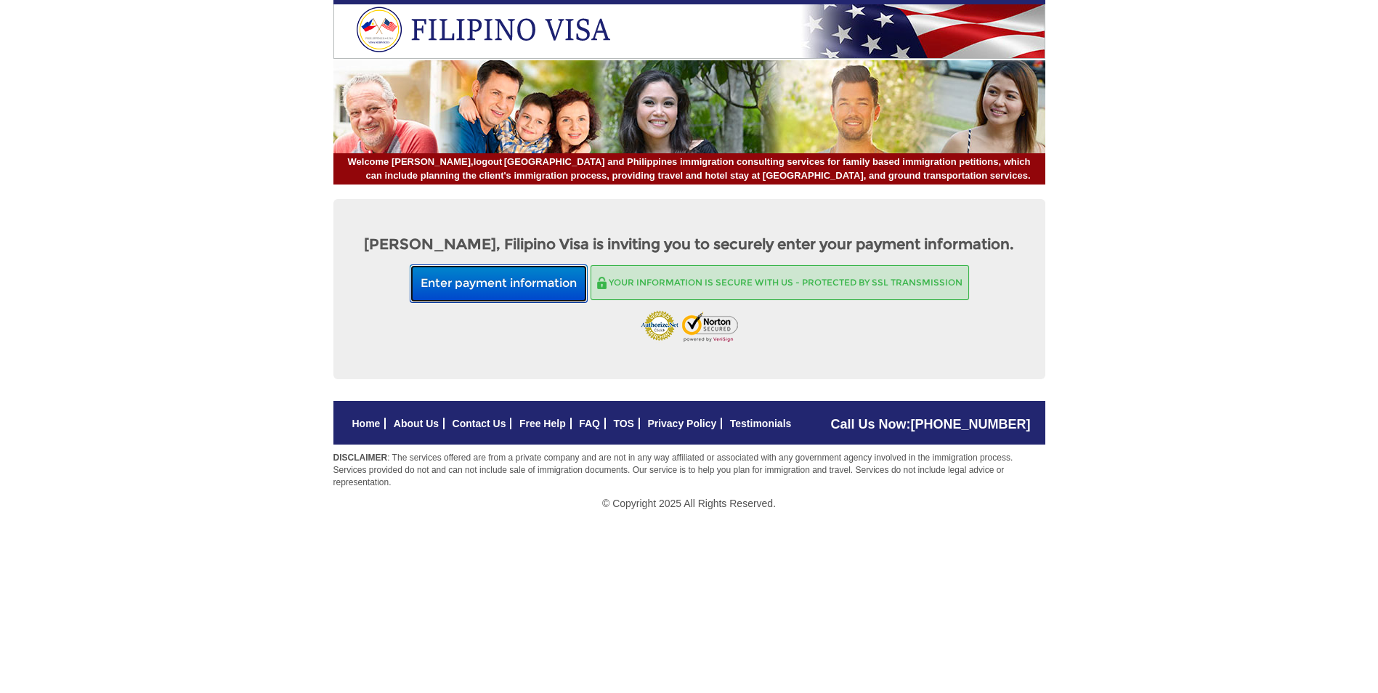
click at [456, 286] on button "Enter payment information" at bounding box center [499, 283] width 178 height 38
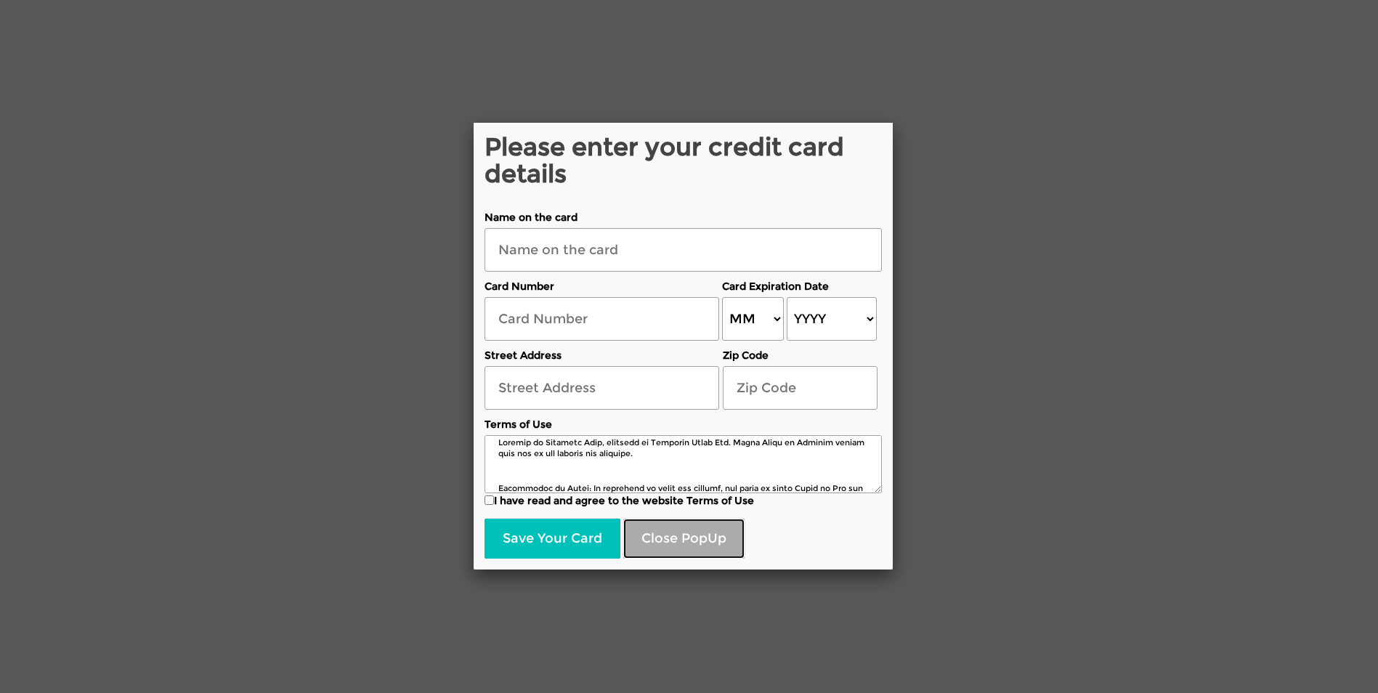
click at [659, 536] on button "Close PopUp" at bounding box center [683, 539] width 121 height 41
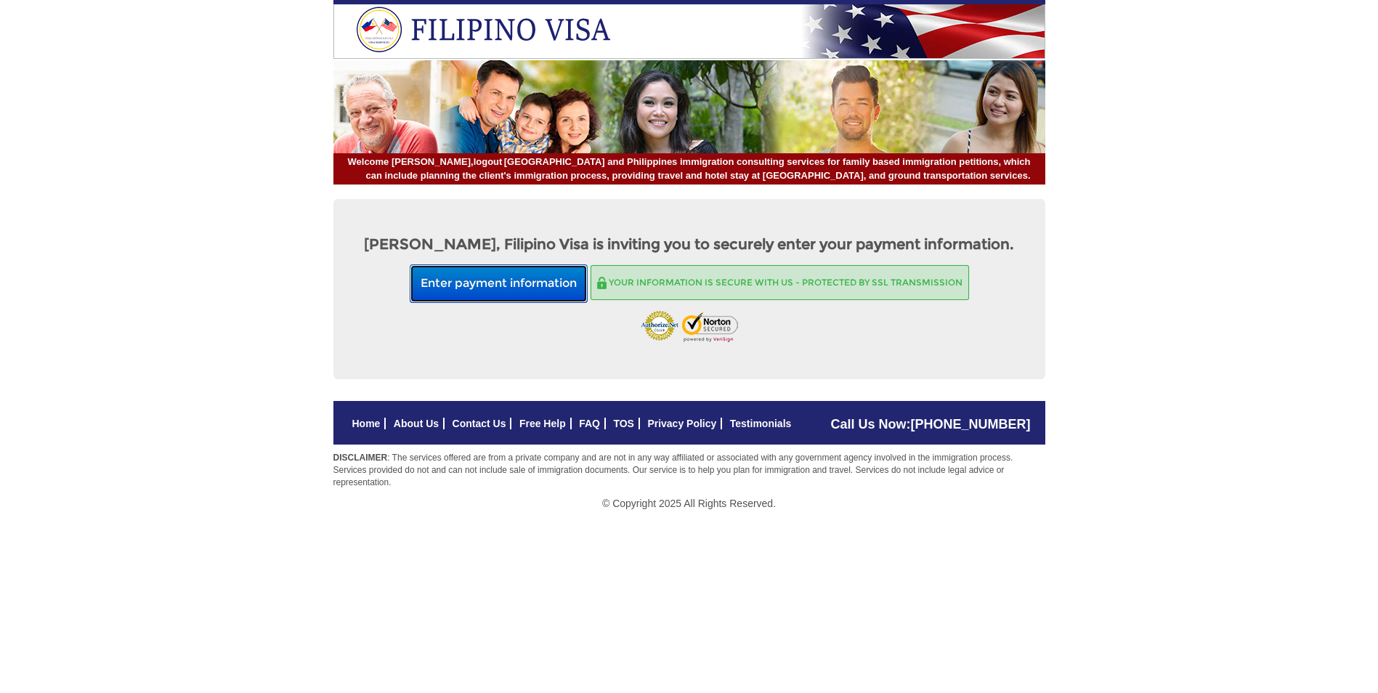
click at [543, 277] on button "Enter payment information" at bounding box center [499, 283] width 178 height 38
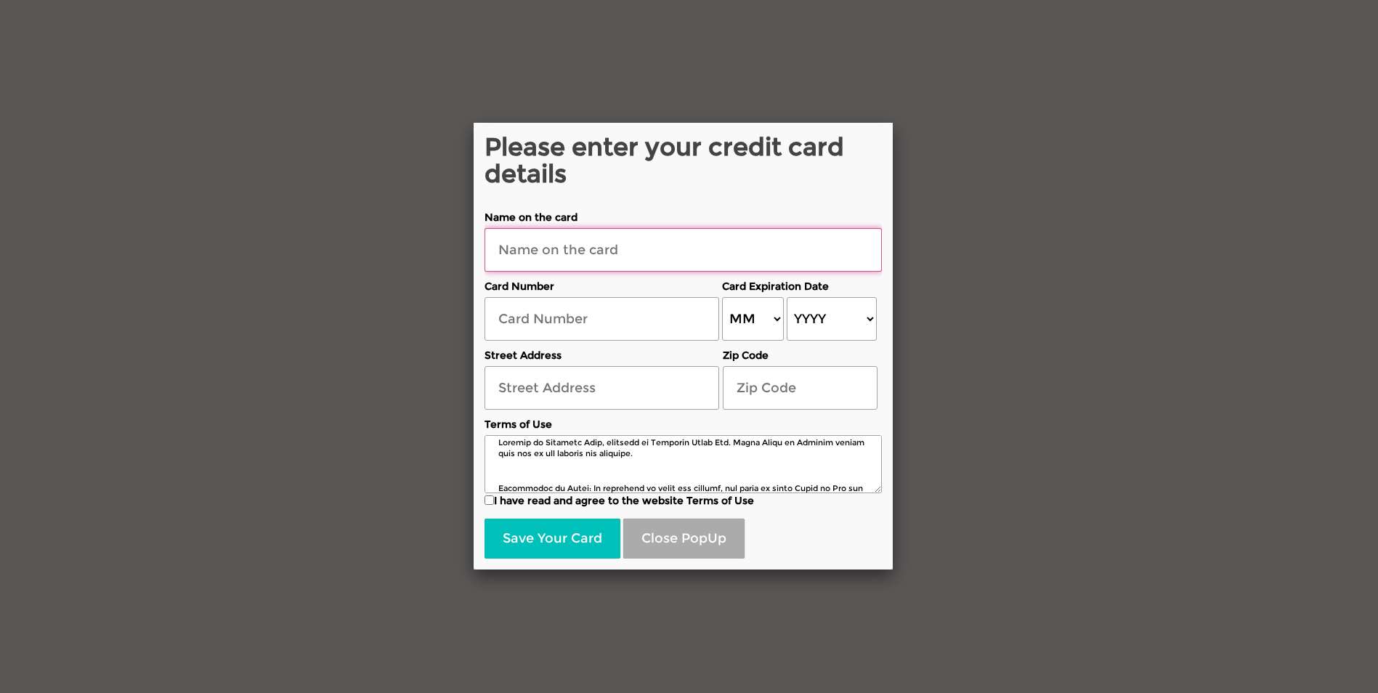
click at [656, 254] on input "text" at bounding box center [682, 250] width 397 height 44
click at [543, 250] on input "James D CADY" at bounding box center [682, 250] width 397 height 44
type input "JAMES D CADY"
click at [629, 277] on div "Card Number" at bounding box center [601, 306] width 235 height 69
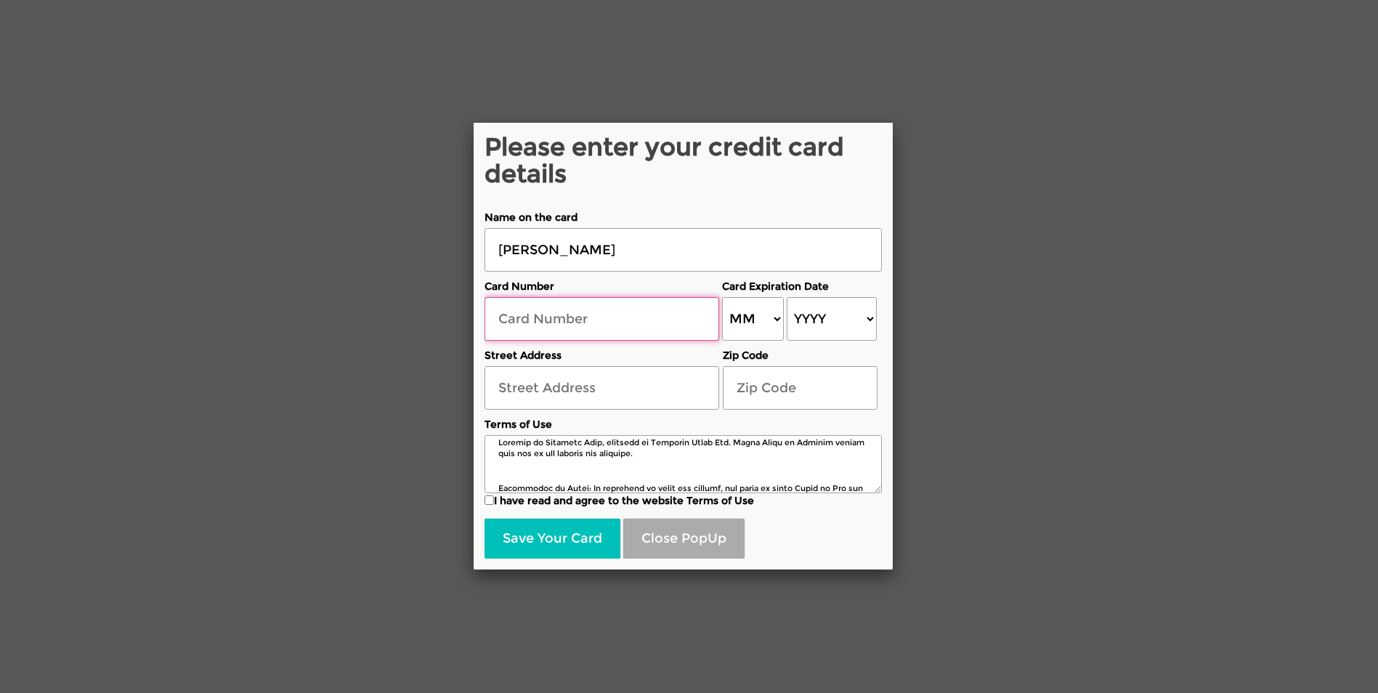
click at [624, 300] on input "text" at bounding box center [601, 319] width 235 height 44
type input "113 7th Street Ext."
type input "15805"
type input "4147769867753044"
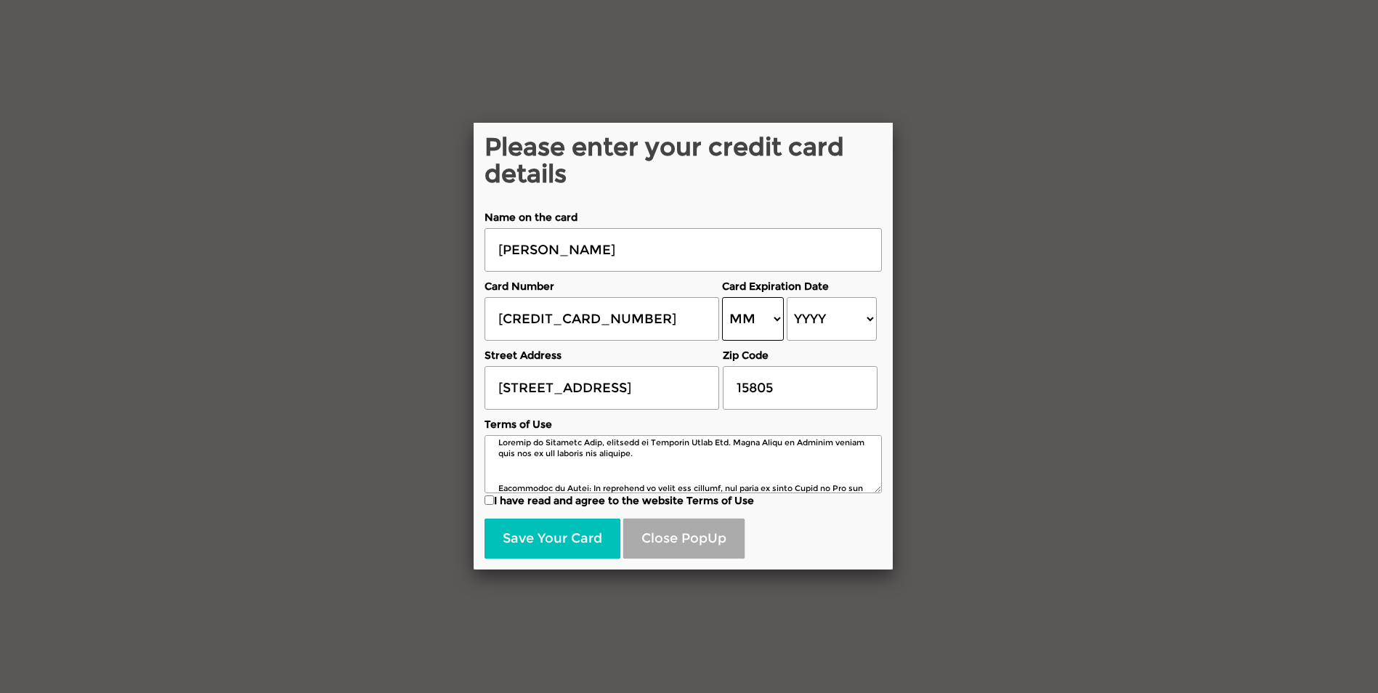
select select "07"
select select "2028"
click at [492, 501] on input "I have read and agree to the website Terms of Use" at bounding box center [488, 499] width 9 height 9
checkbox input "true"
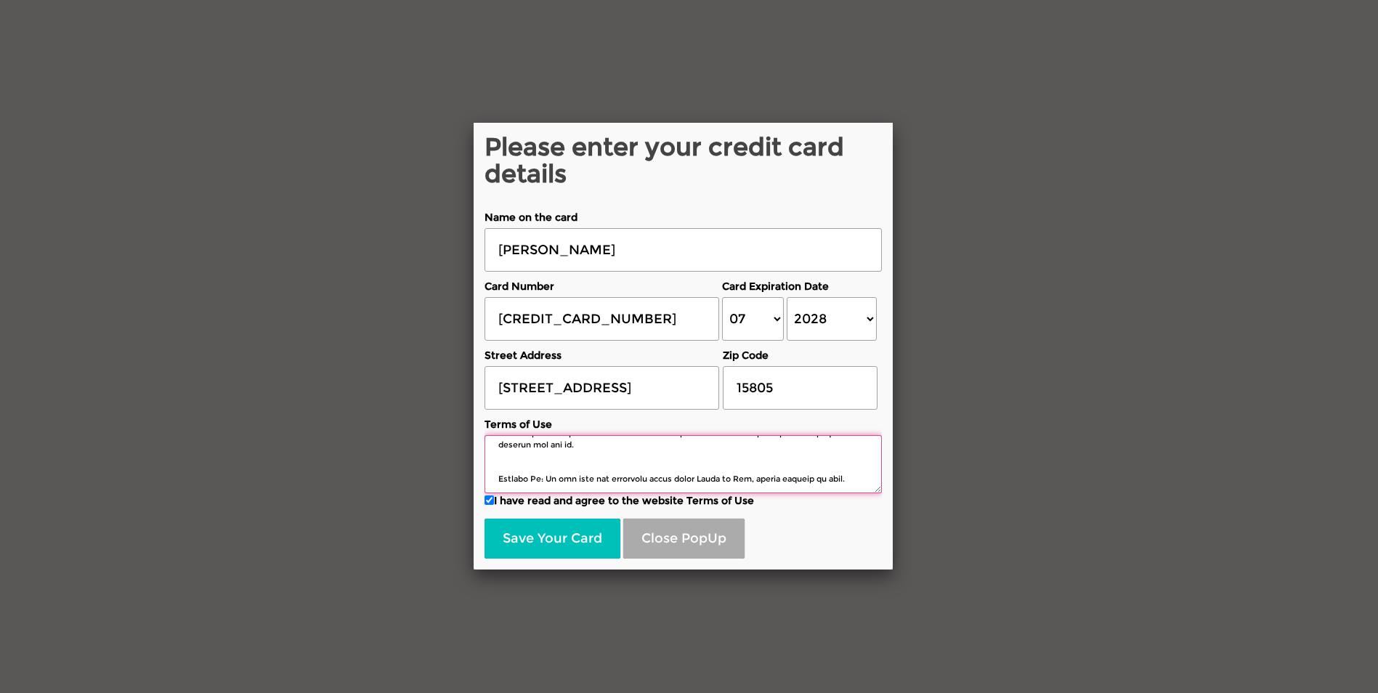
scroll to position [2222, 0]
click at [593, 543] on button "Save Your Card" at bounding box center [552, 539] width 136 height 41
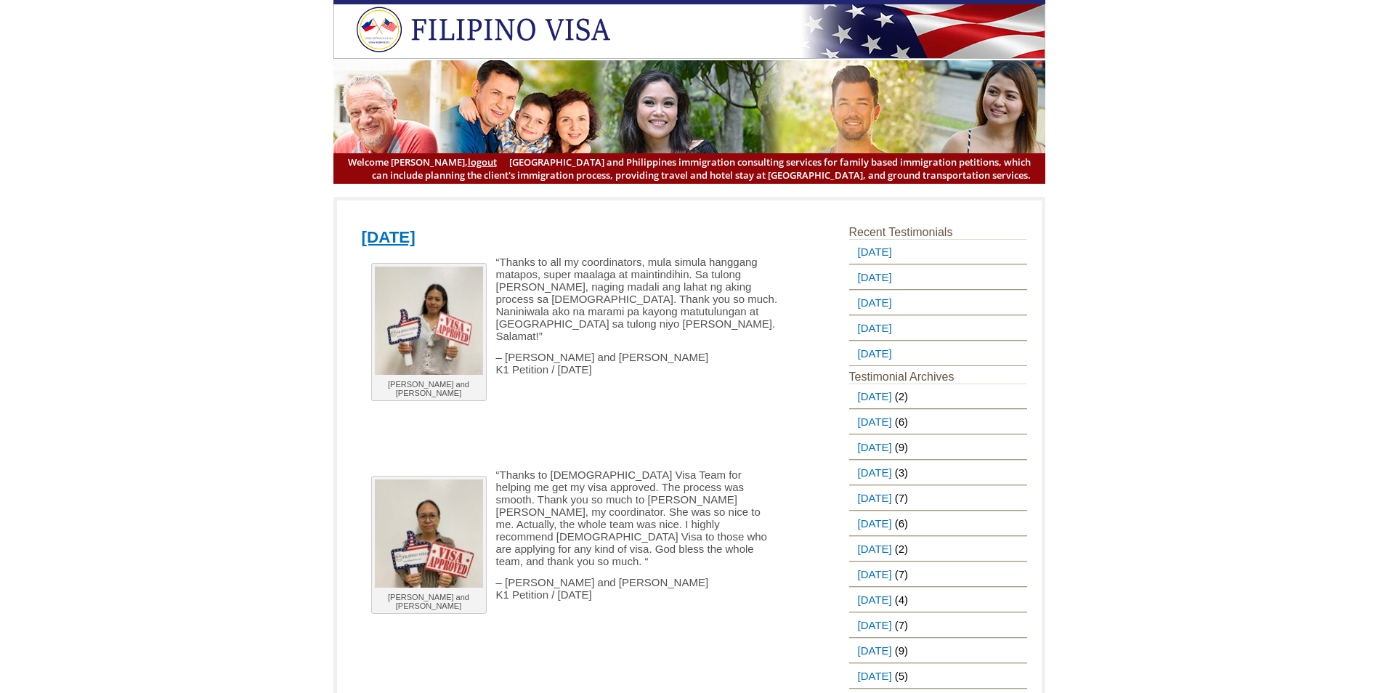
drag, startPoint x: 251, startPoint y: 378, endPoint x: 239, endPoint y: 237, distance: 141.4
click at [895, 254] on link "[DATE]" at bounding box center [872, 252] width 46 height 24
